Goal: Information Seeking & Learning: Learn about a topic

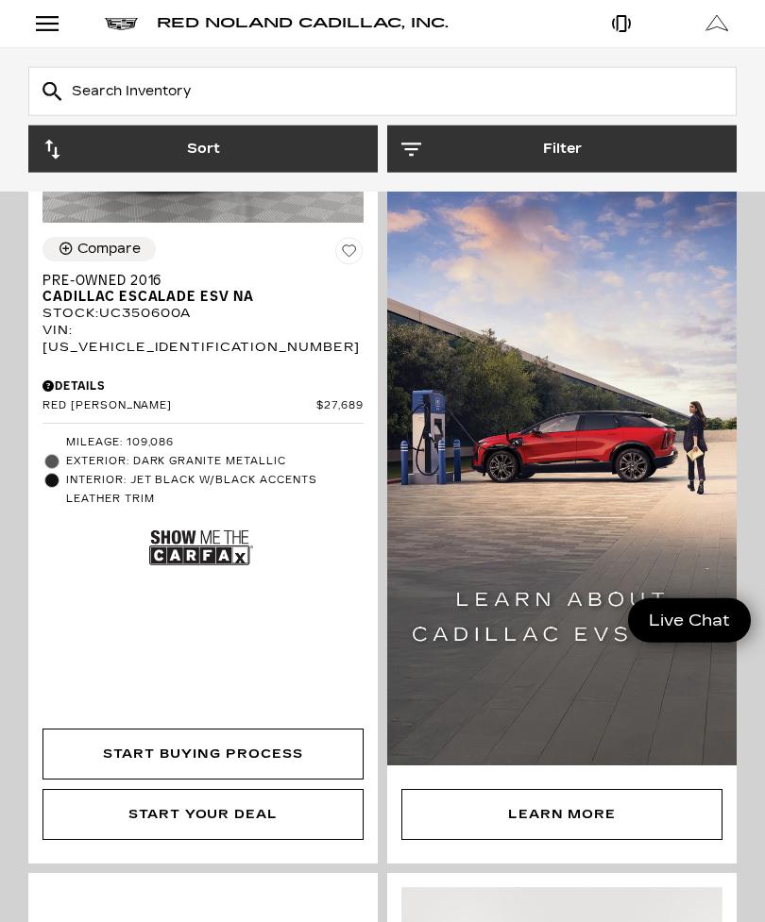
scroll to position [1998, 0]
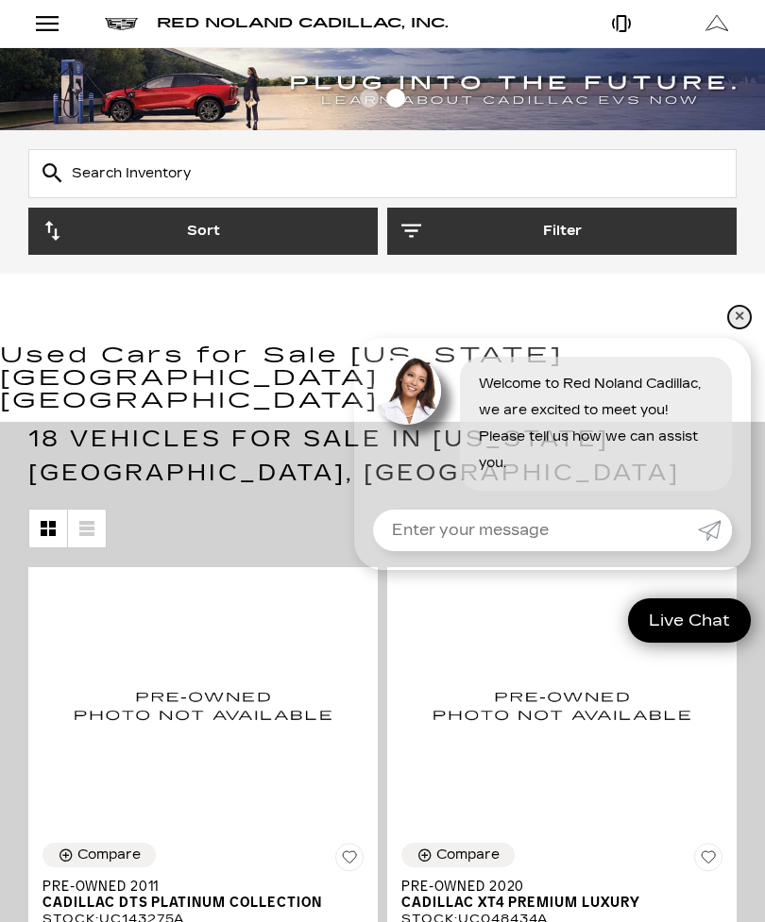
click at [740, 329] on link "✕" at bounding box center [739, 317] width 23 height 23
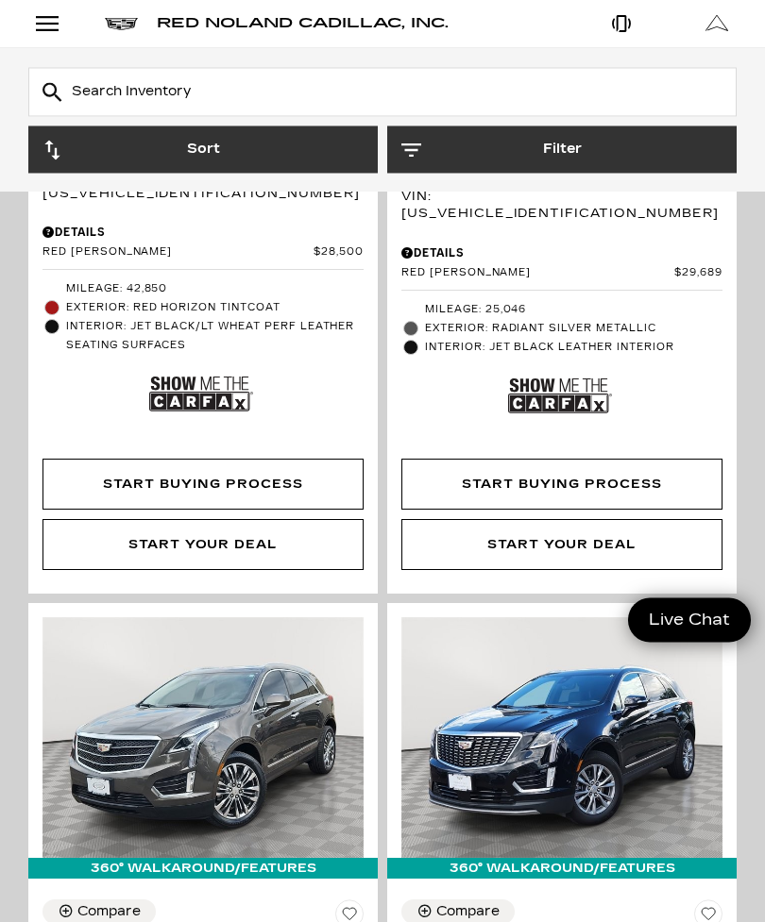
scroll to position [2531, 0]
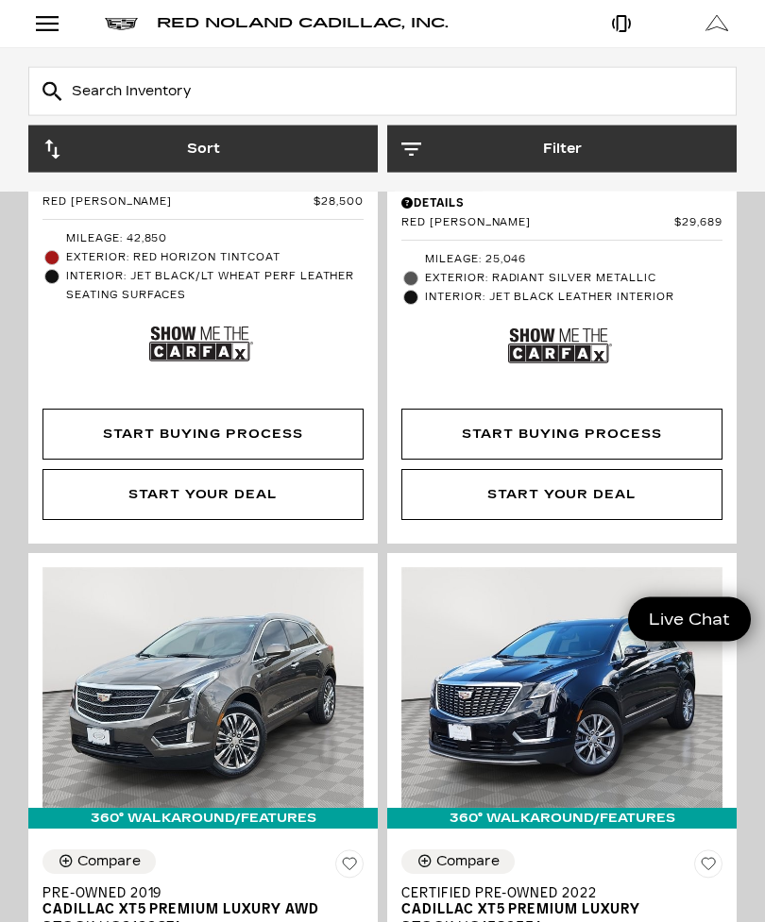
click at [464, 84] on input "text" at bounding box center [382, 91] width 708 height 49
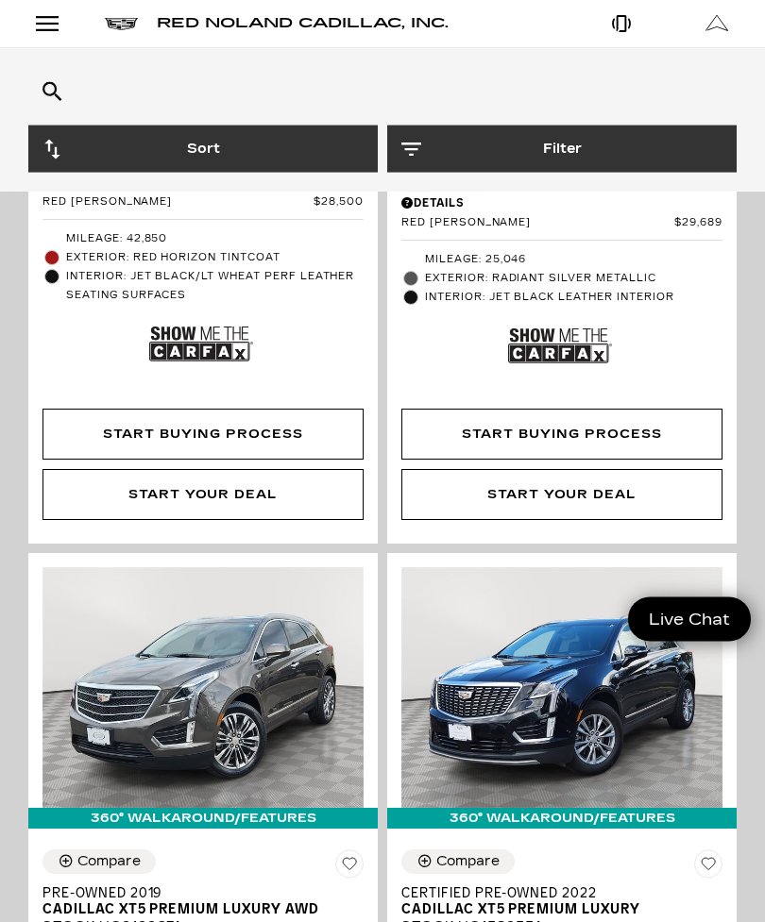
click at [425, 92] on input "text" at bounding box center [382, 91] width 708 height 49
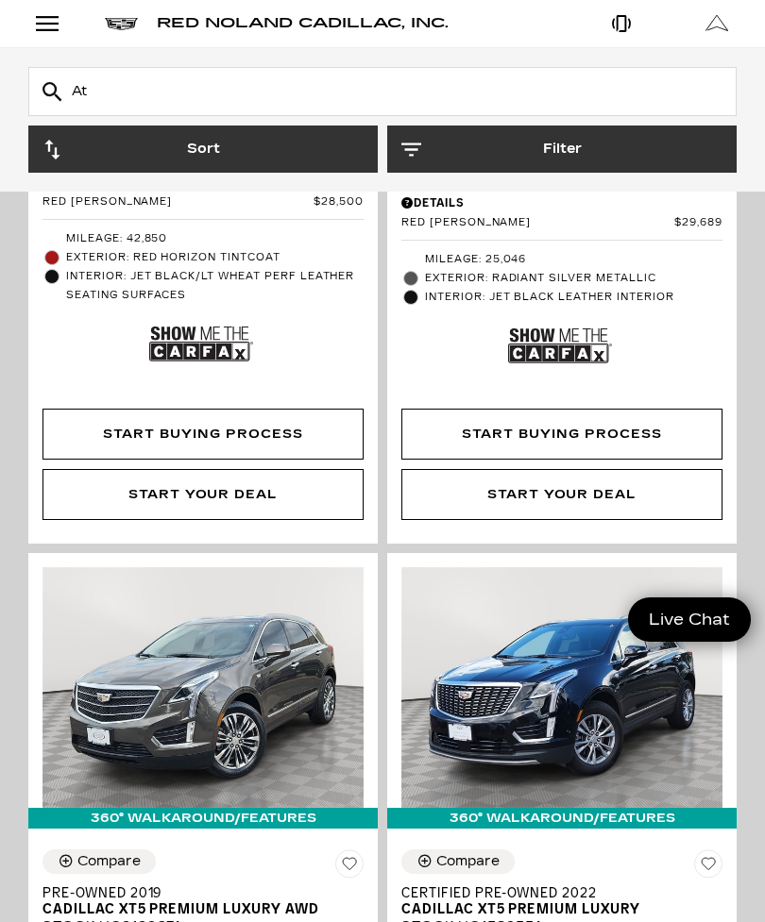
type input "Ats"
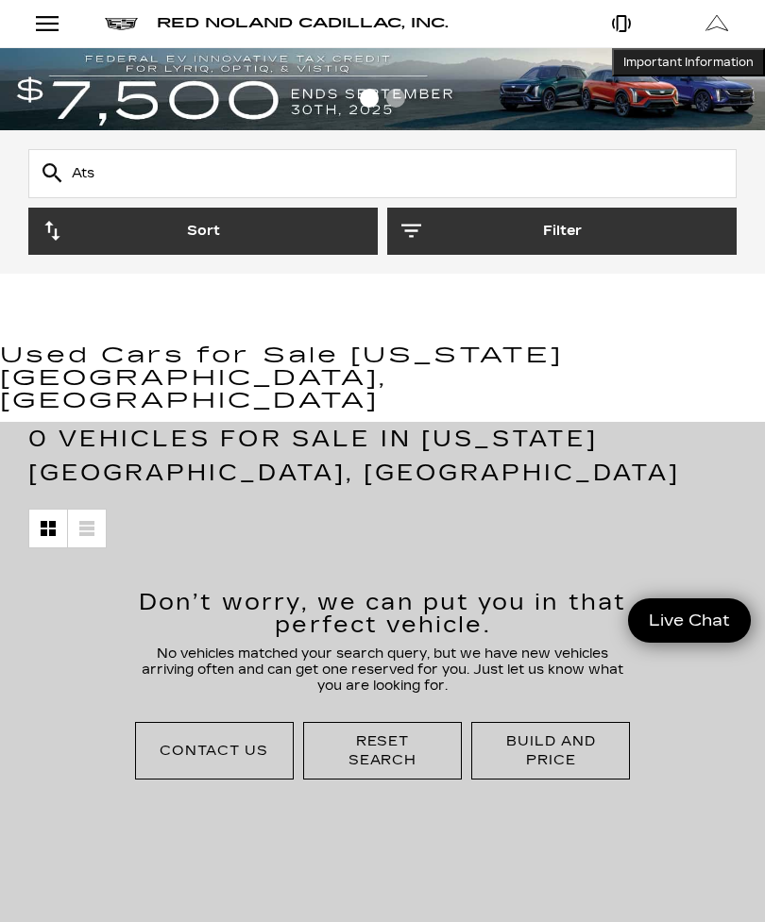
click at [507, 173] on input "Ats" at bounding box center [382, 173] width 708 height 49
type input "Ats v"
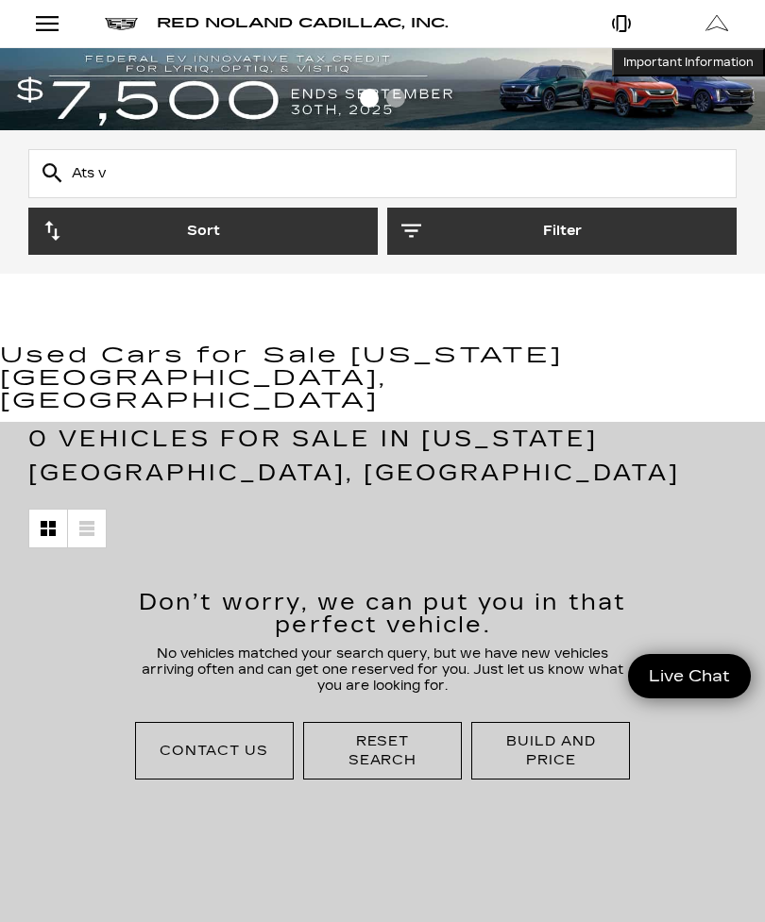
click at [634, 243] on button "Filter" at bounding box center [561, 231] width 349 height 47
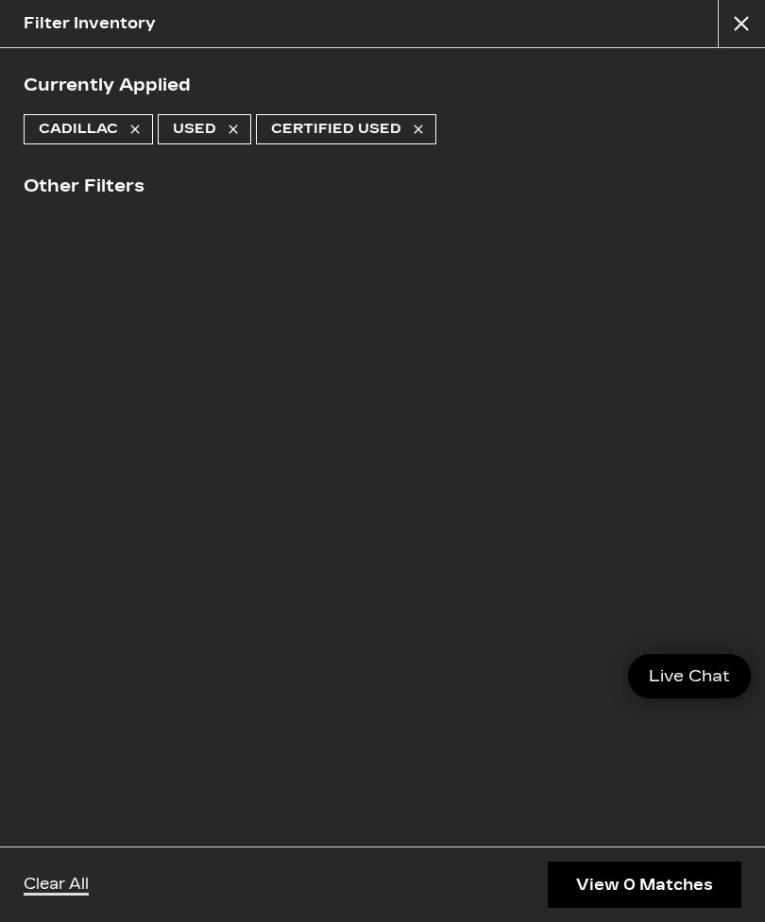
click at [635, 237] on div "Currently Applied Cadillac Used Certified Used Other Filters" at bounding box center [382, 447] width 765 height 799
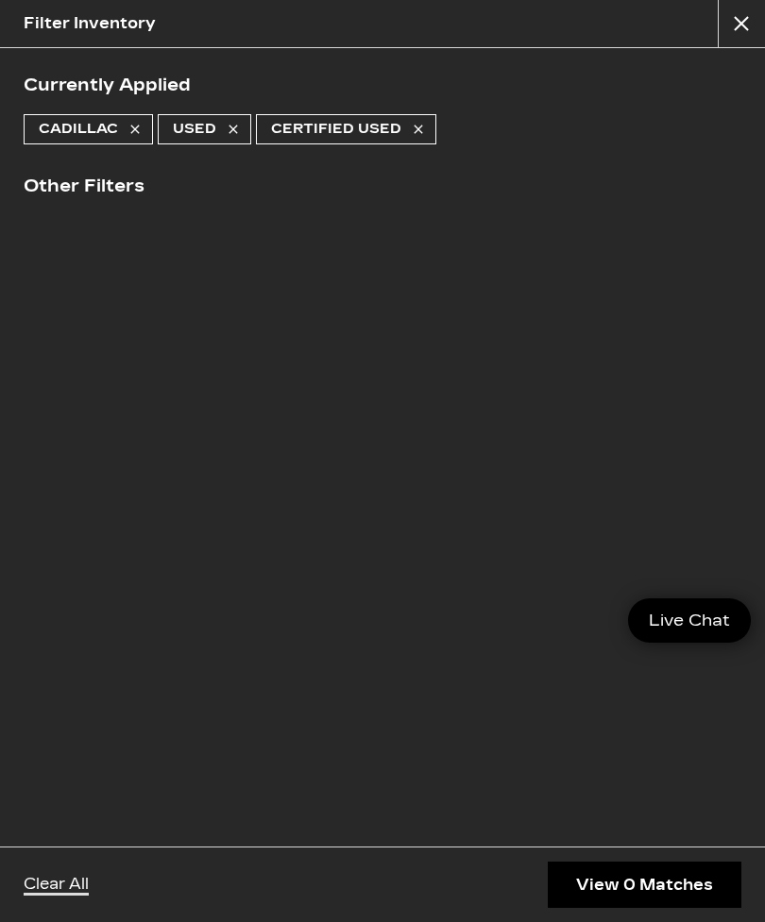
click at [753, 27] on button "close" at bounding box center [741, 23] width 47 height 47
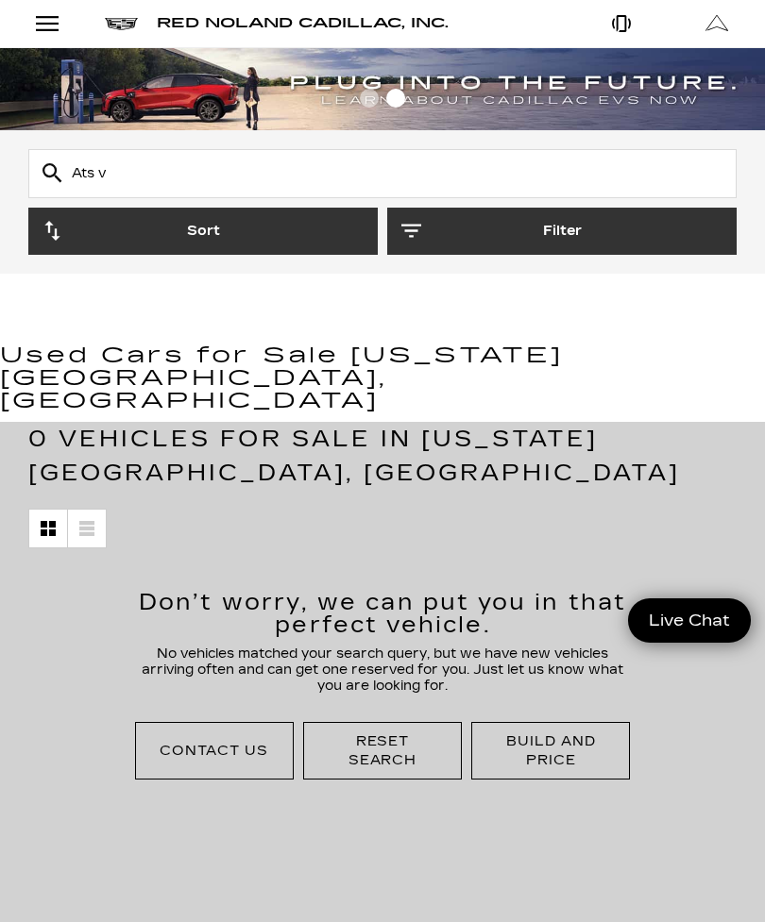
click at [308, 236] on button "Sort" at bounding box center [202, 231] width 349 height 47
click at [399, 161] on input "Ats v" at bounding box center [382, 173] width 708 height 49
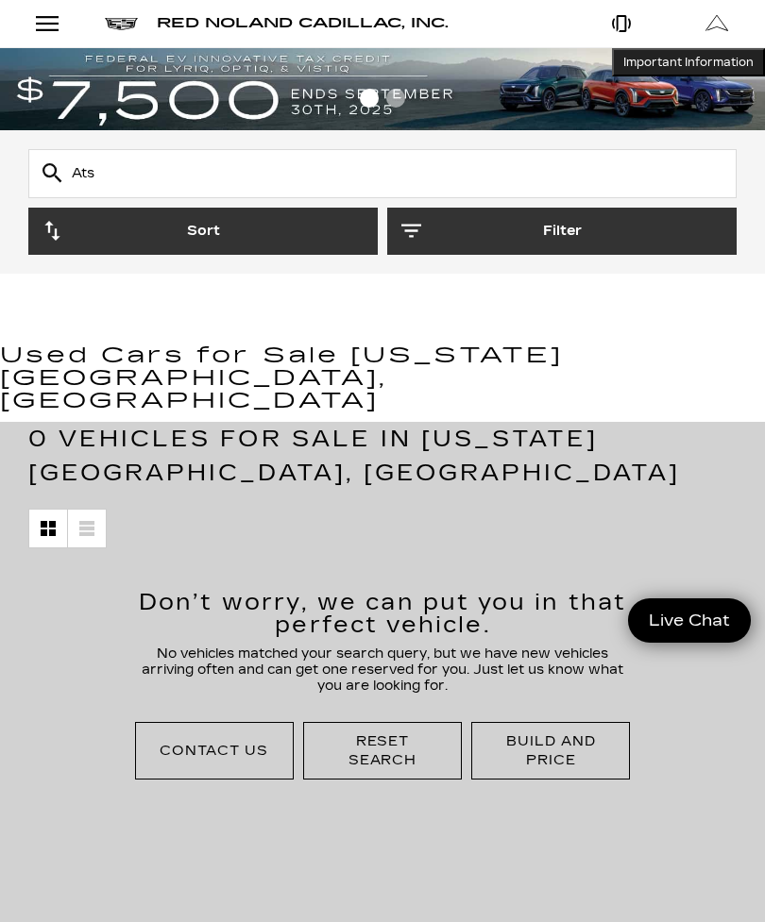
type input "Ats"
click at [626, 495] on div at bounding box center [382, 529] width 708 height 68
